Goal: Task Accomplishment & Management: Complete application form

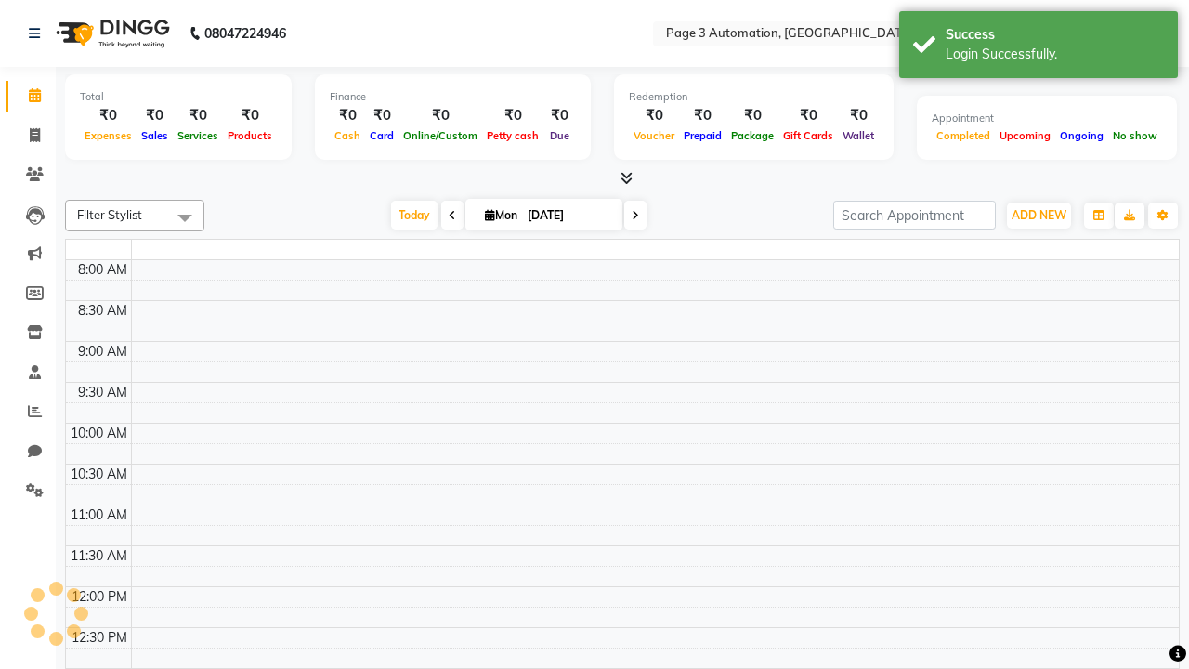
select select "en"
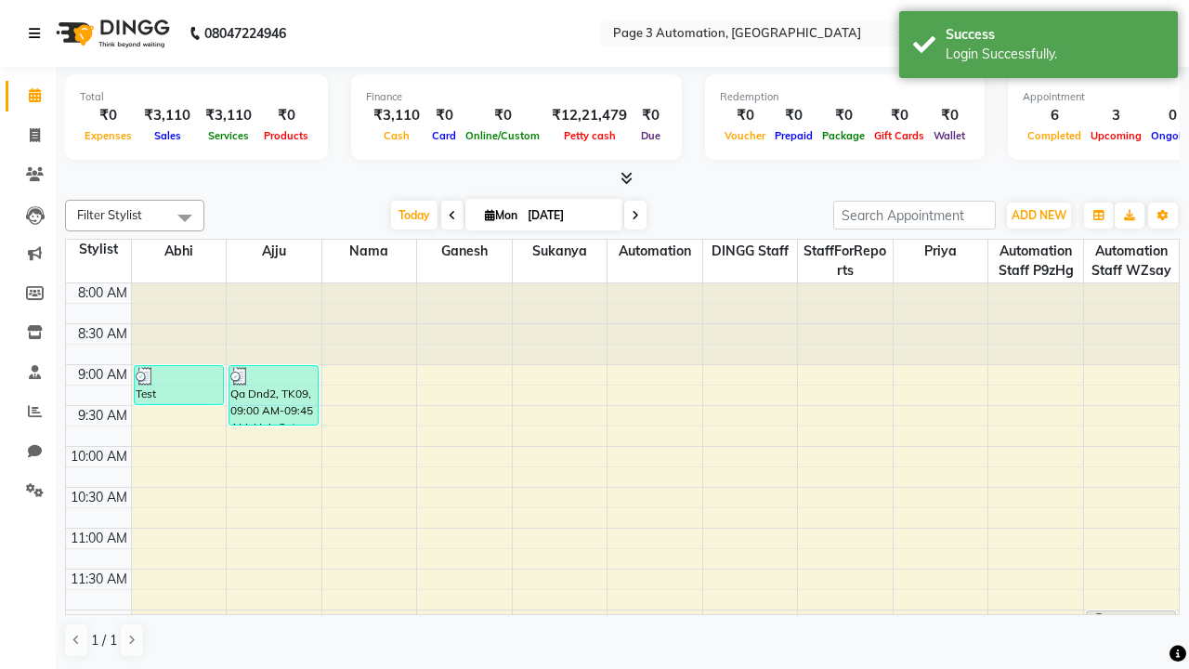
click at [38, 33] on icon at bounding box center [34, 33] width 11 height 13
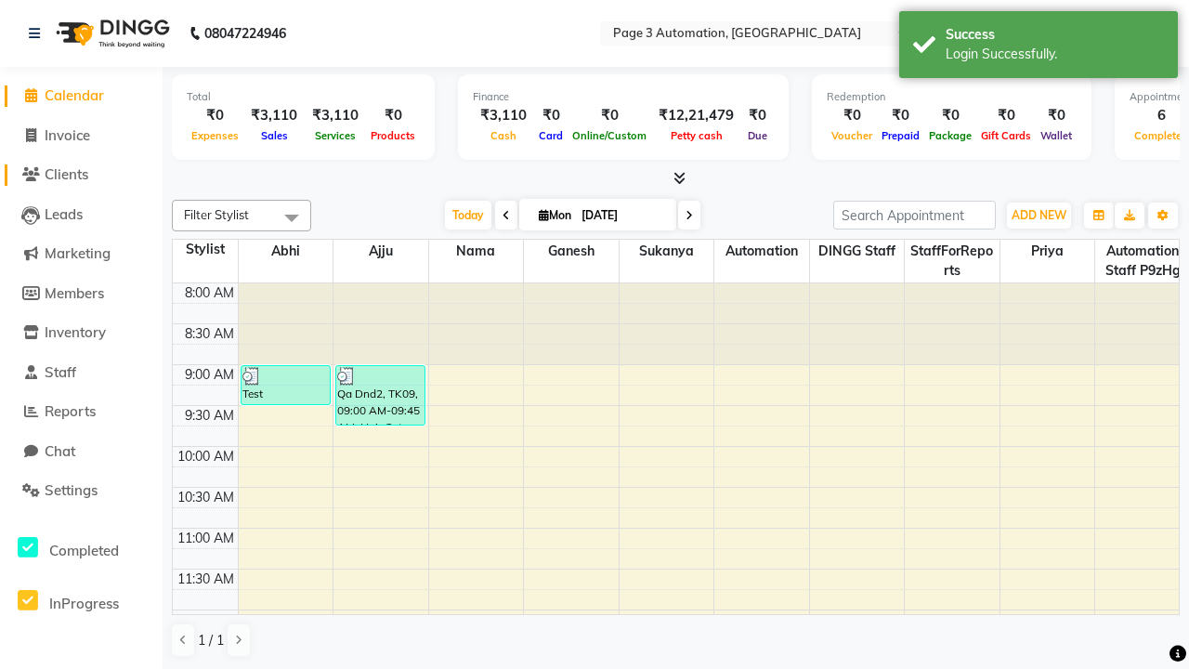
click at [81, 175] on span "Clients" at bounding box center [67, 174] width 44 height 18
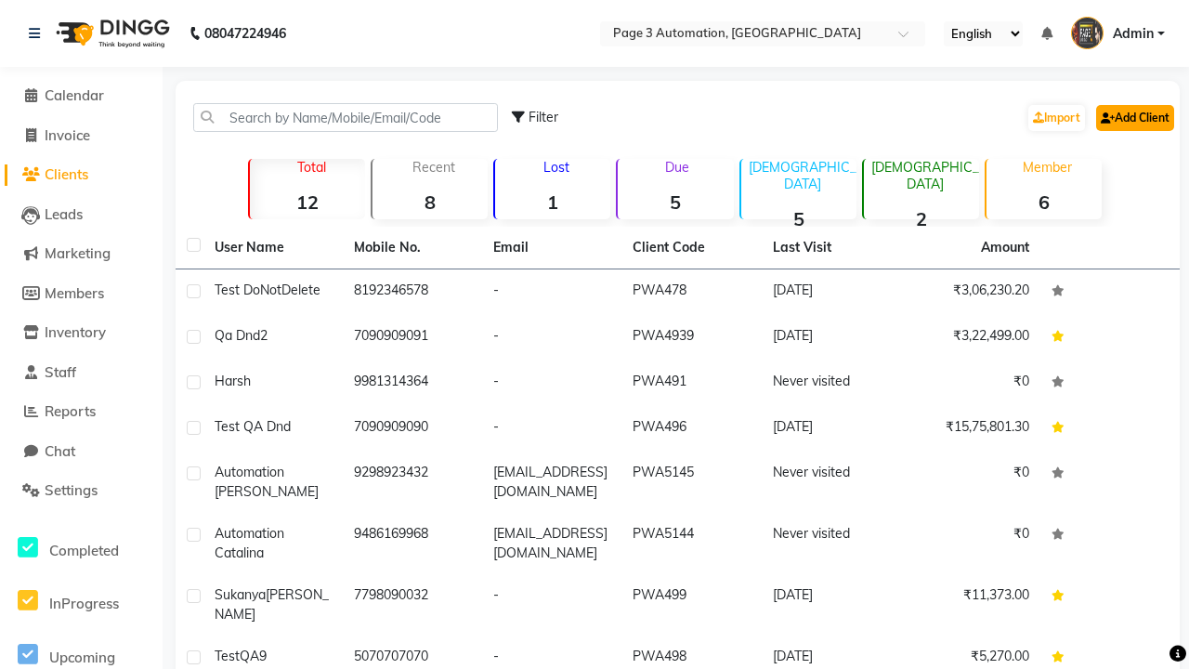
click at [1134, 117] on link "Add Client" at bounding box center [1135, 118] width 78 height 26
select select "22"
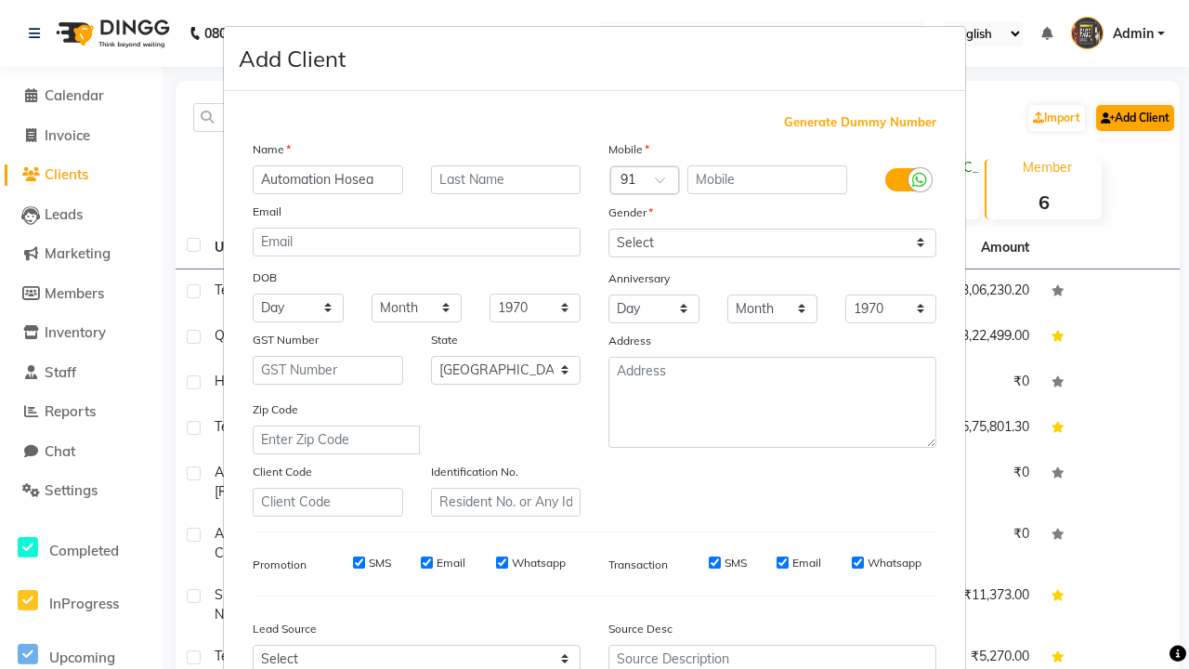
type input "Automation Hosea"
type input "9177129713"
type input "[EMAIL_ADDRESS][DOMAIN_NAME]"
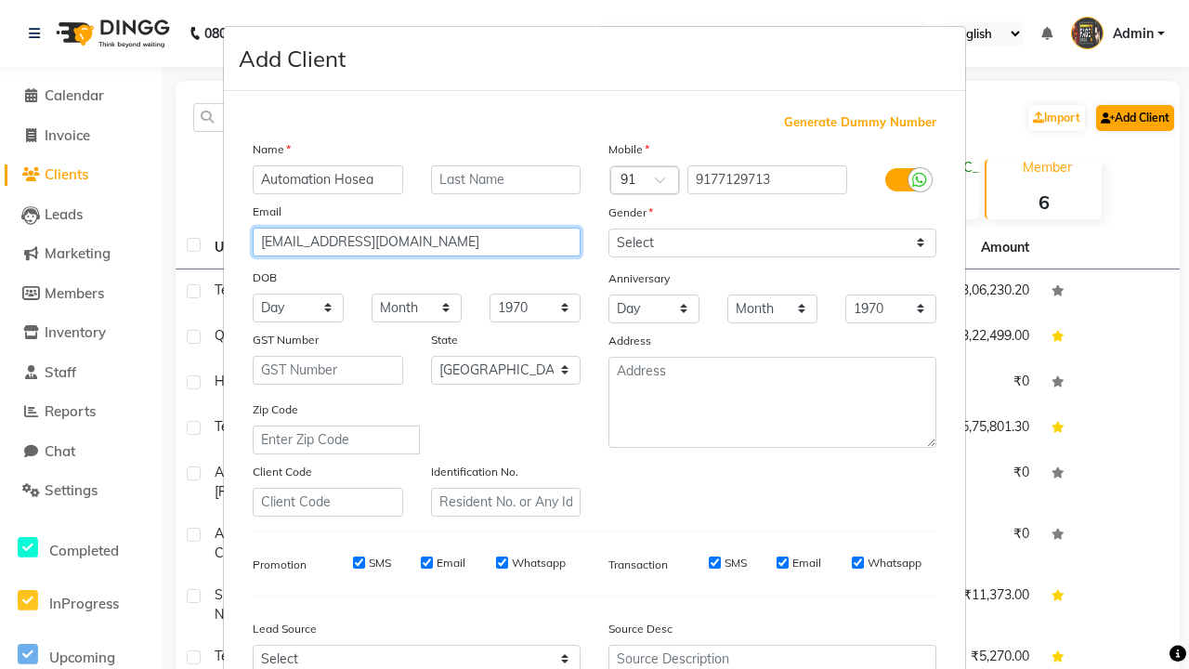
select select "male"
type input "[EMAIL_ADDRESS][DOMAIN_NAME]"
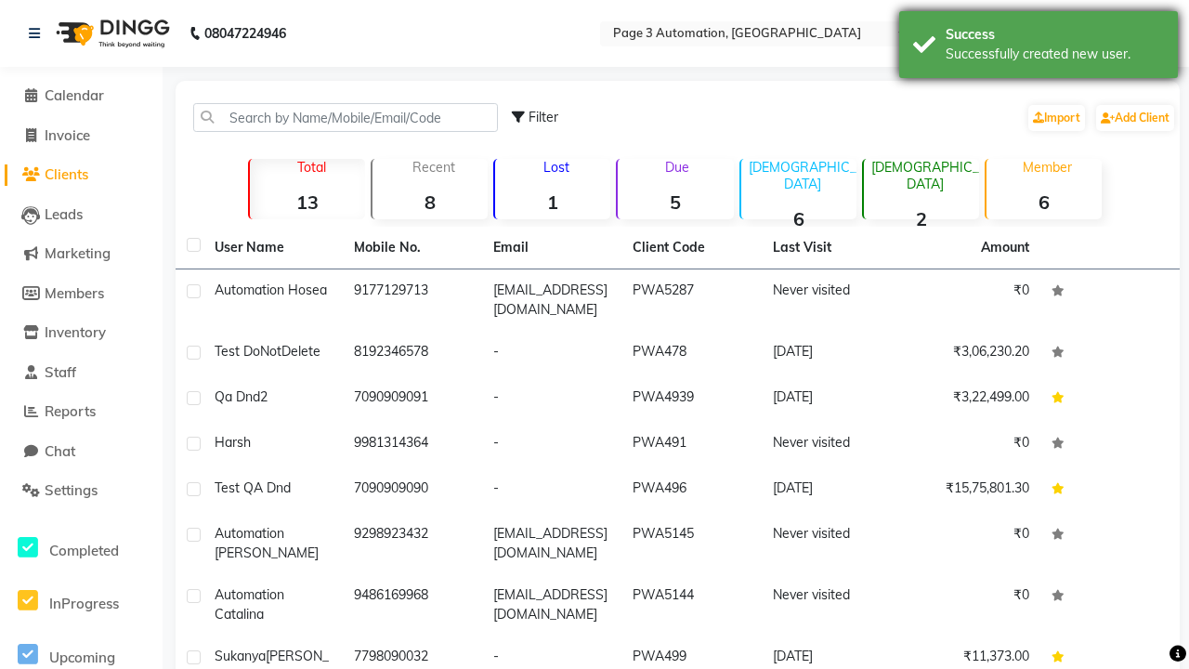
click at [1039, 47] on div "Successfully created new user." at bounding box center [1055, 55] width 218 height 20
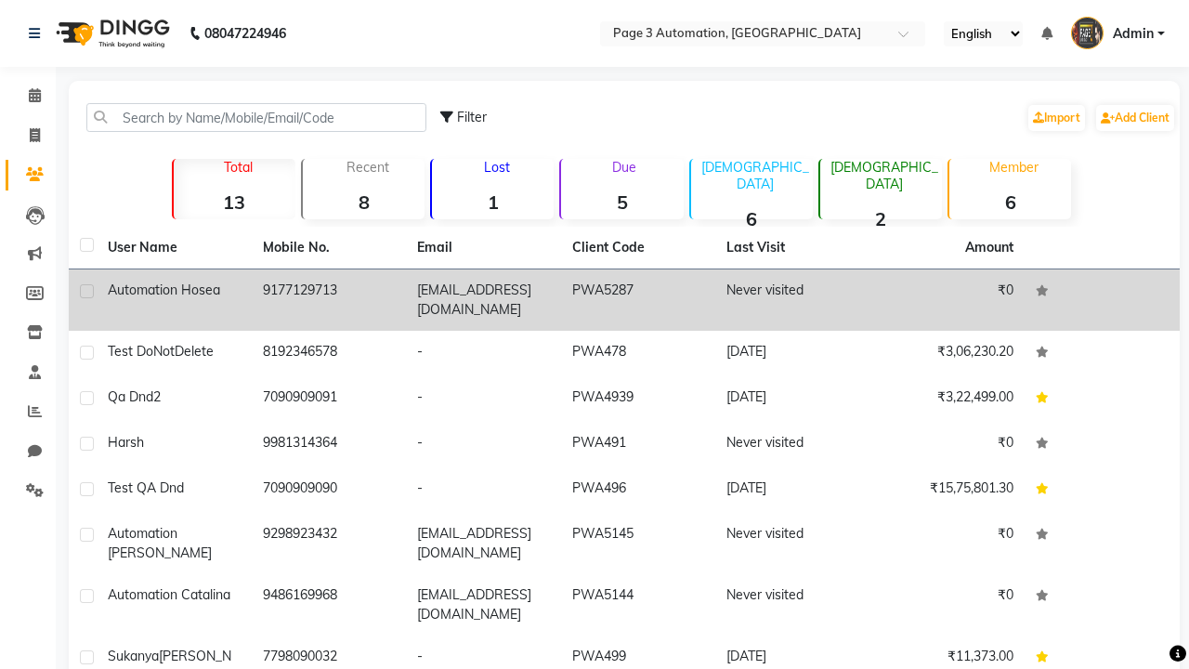
click at [86, 291] on label at bounding box center [87, 291] width 14 height 14
click at [86, 291] on input "checkbox" at bounding box center [86, 292] width 12 height 12
checkbox input "true"
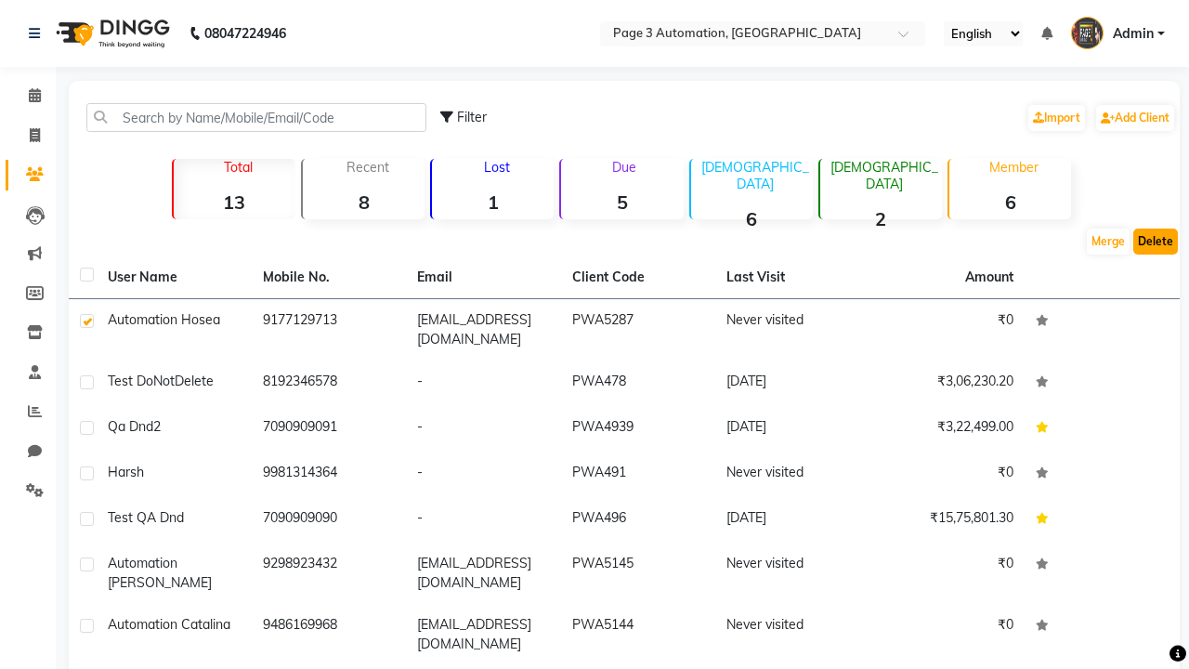
click at [1156, 242] on button "Delete" at bounding box center [1156, 242] width 45 height 26
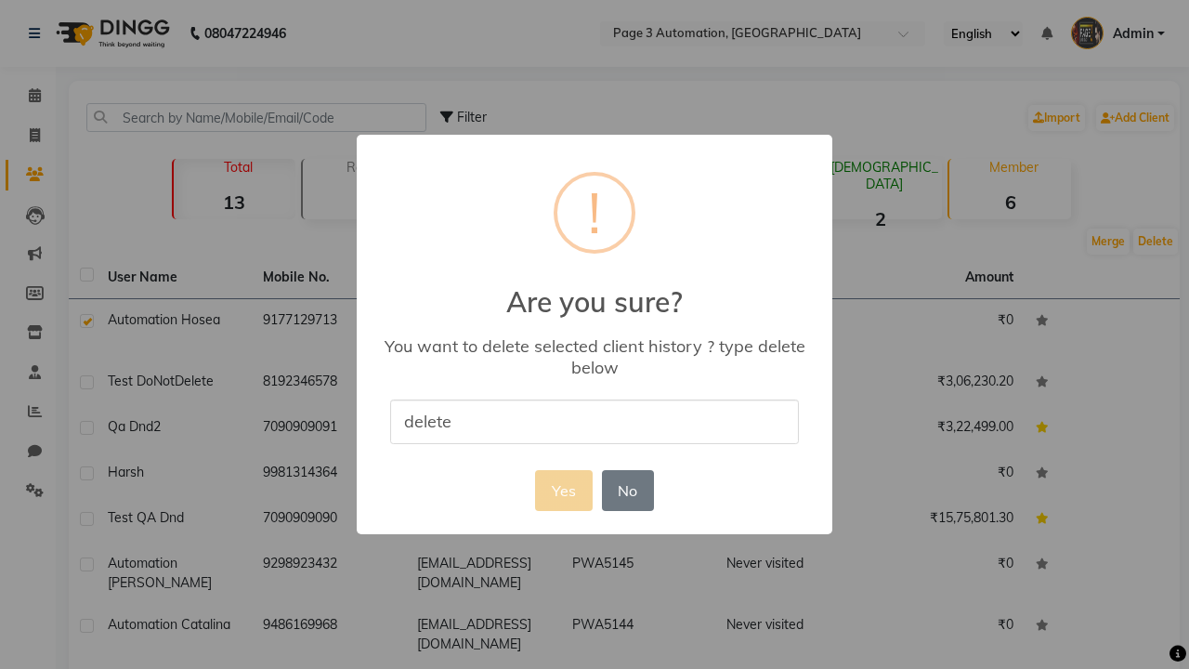
type input "delete"
click at [563, 490] on button "Yes" at bounding box center [563, 490] width 57 height 41
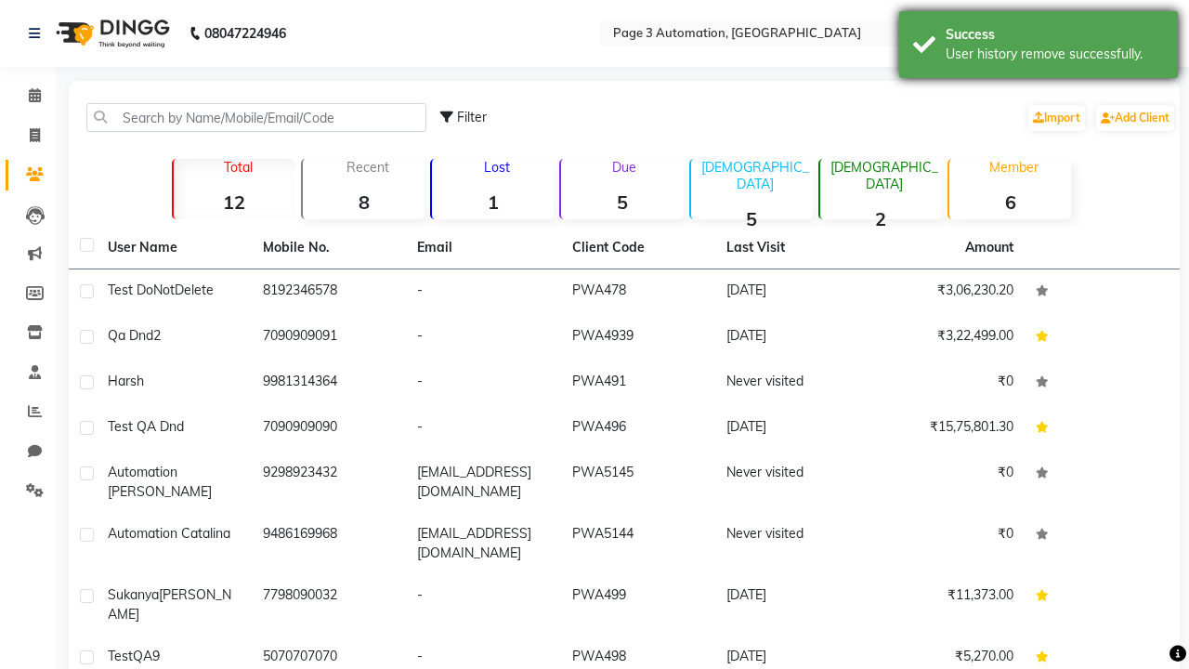
click at [1039, 47] on div "User history remove successfully." at bounding box center [1055, 55] width 218 height 20
